Goal: Transaction & Acquisition: Purchase product/service

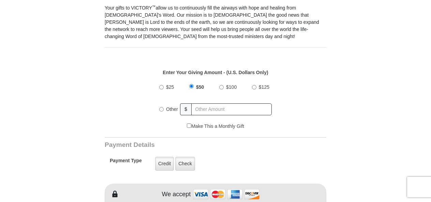
scroll to position [218, 0]
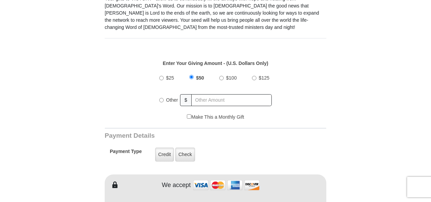
click at [221, 76] on input "$100" at bounding box center [221, 78] width 4 height 4
radio input "true"
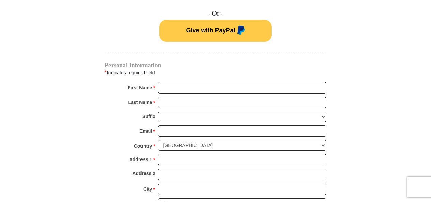
scroll to position [470, 0]
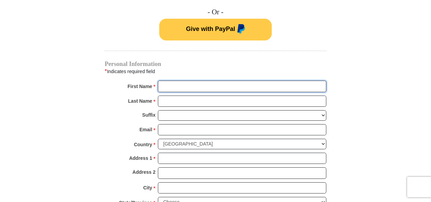
click at [221, 81] on input "First Name *" at bounding box center [242, 87] width 168 height 12
type input "[PERSON_NAME]"
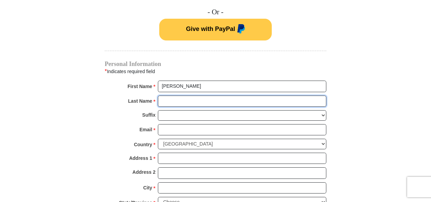
type input "[PERSON_NAME]"
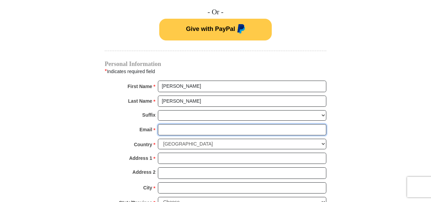
type input "[PERSON_NAME][EMAIL_ADDRESS][DOMAIN_NAME]"
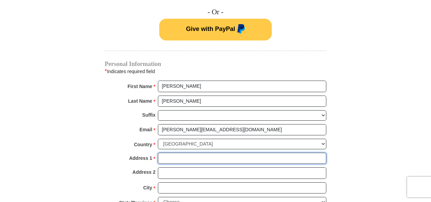
type input "111 Susquehanna Trail [GEOGRAPHIC_DATA]"
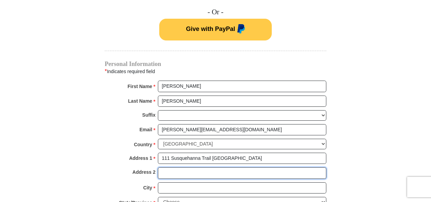
type input "111 Susquehanna Trail [GEOGRAPHIC_DATA]"
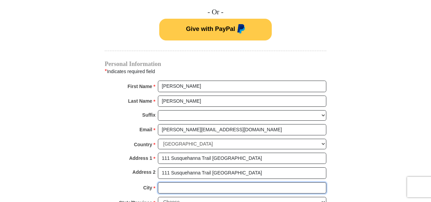
type input "[GEOGRAPHIC_DATA]"
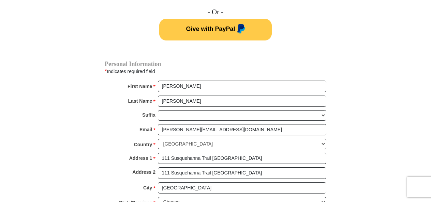
type input "17857"
type input "5708507931"
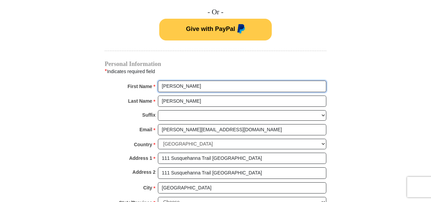
radio input "true"
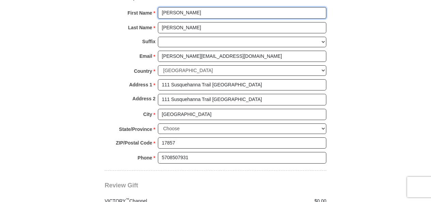
scroll to position [549, 0]
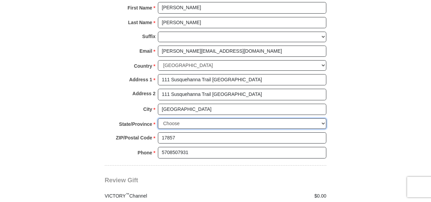
click at [323, 119] on select "Choose [US_STATE] [US_STATE] [US_STATE] [US_STATE] [US_STATE] Armed Forces Amer…" at bounding box center [242, 124] width 168 height 11
select select "PA"
click at [158, 119] on select "Choose [US_STATE] [US_STATE] [US_STATE] [US_STATE] [US_STATE] Armed Forces Amer…" at bounding box center [242, 124] width 168 height 11
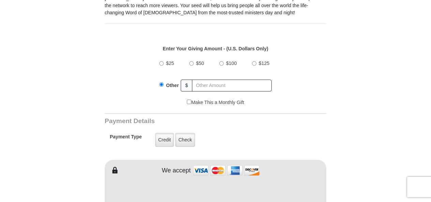
scroll to position [228, 0]
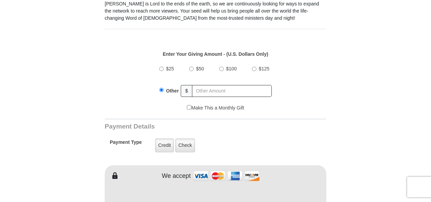
click at [220, 67] on input "$100" at bounding box center [221, 69] width 4 height 4
radio input "true"
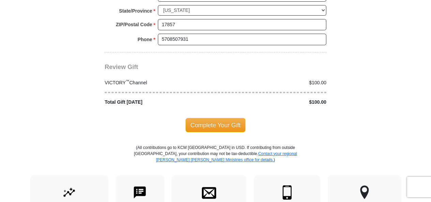
scroll to position [678, 0]
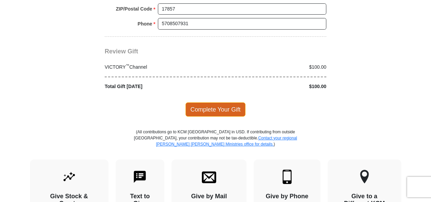
click at [224, 103] on span "Complete Your Gift" at bounding box center [215, 110] width 60 height 14
